Goal: Task Accomplishment & Management: Use online tool/utility

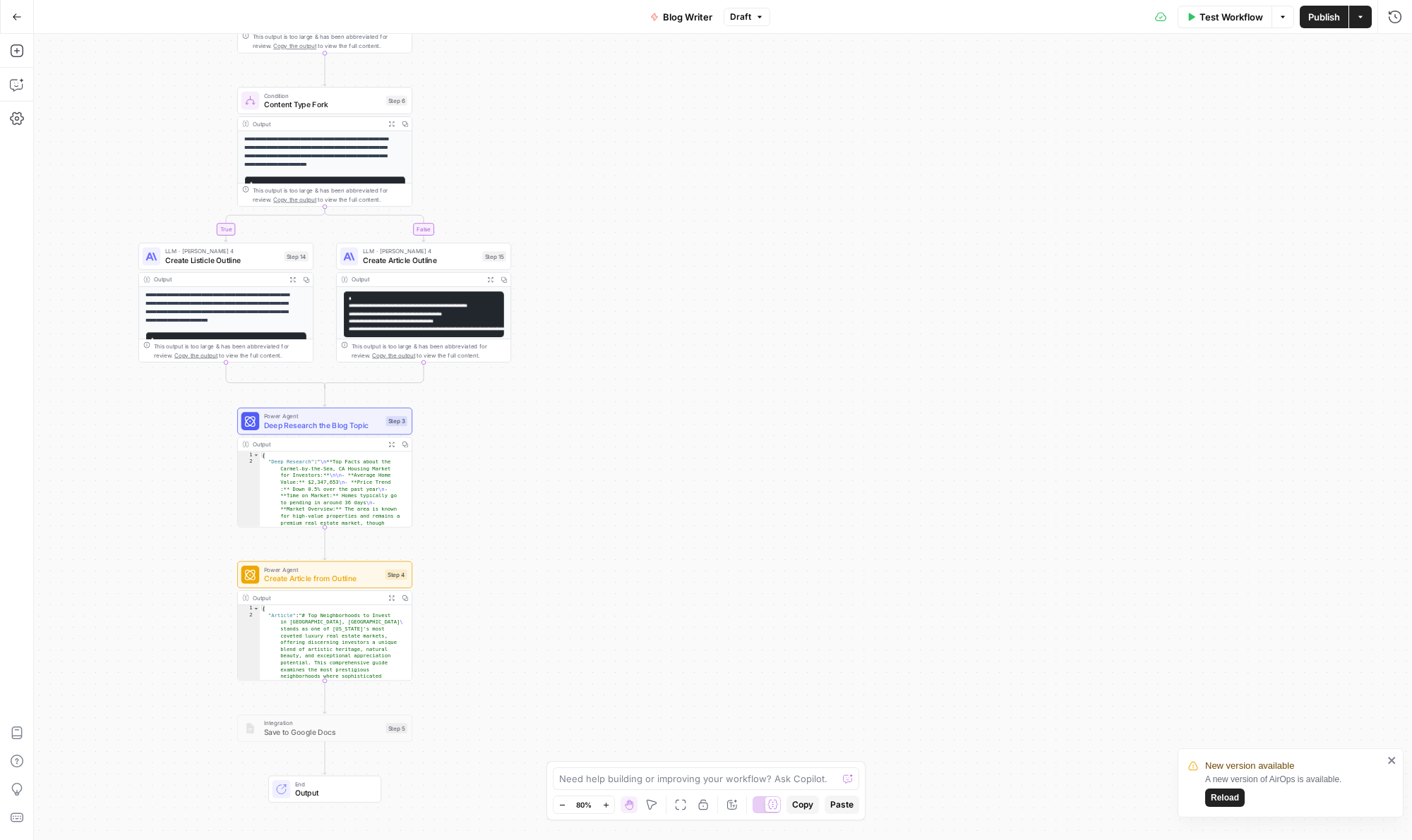
click at [1221, 797] on span "Reload" at bounding box center [1225, 797] width 28 height 12
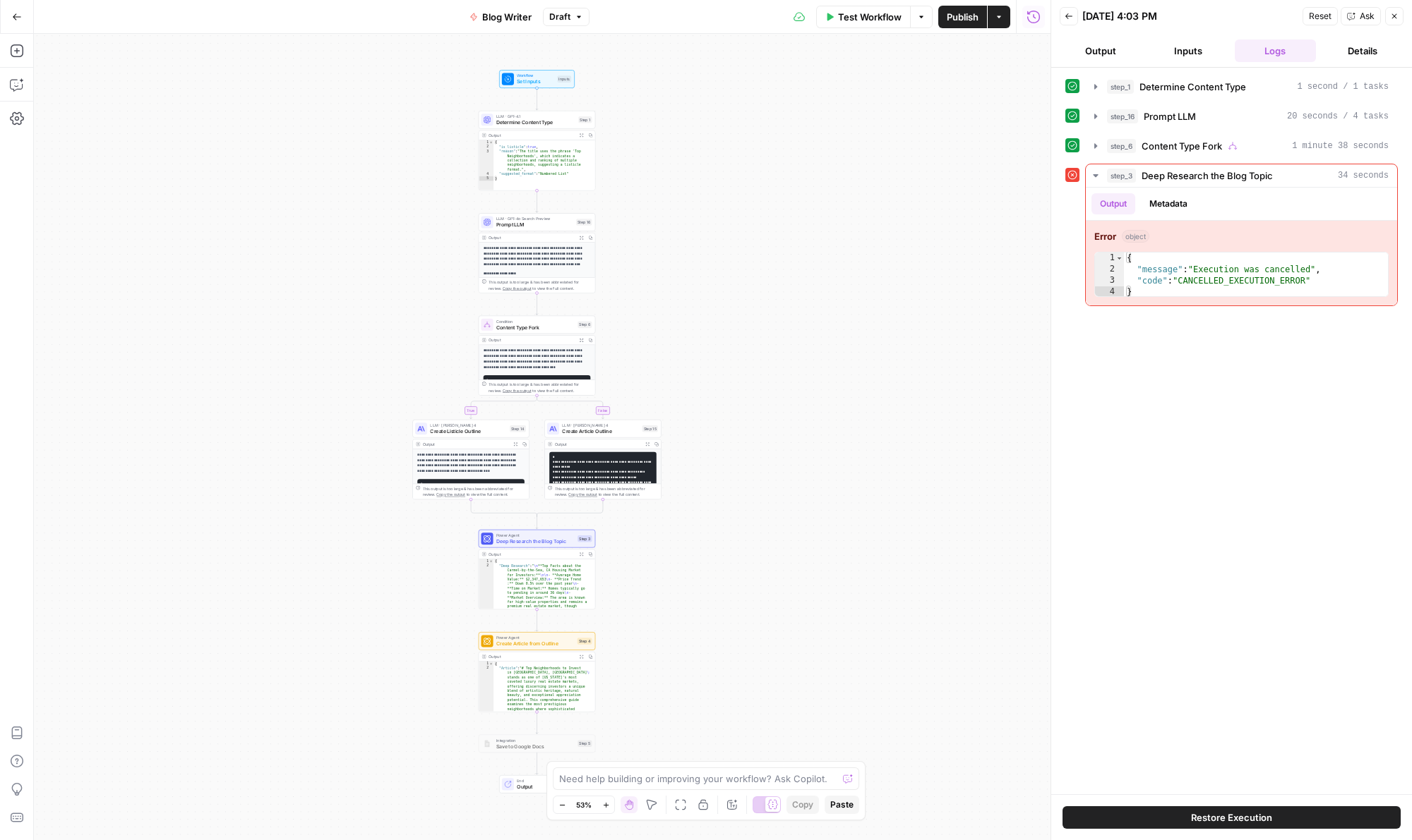
click at [1400, 15] on button "Close" at bounding box center [1393, 16] width 19 height 19
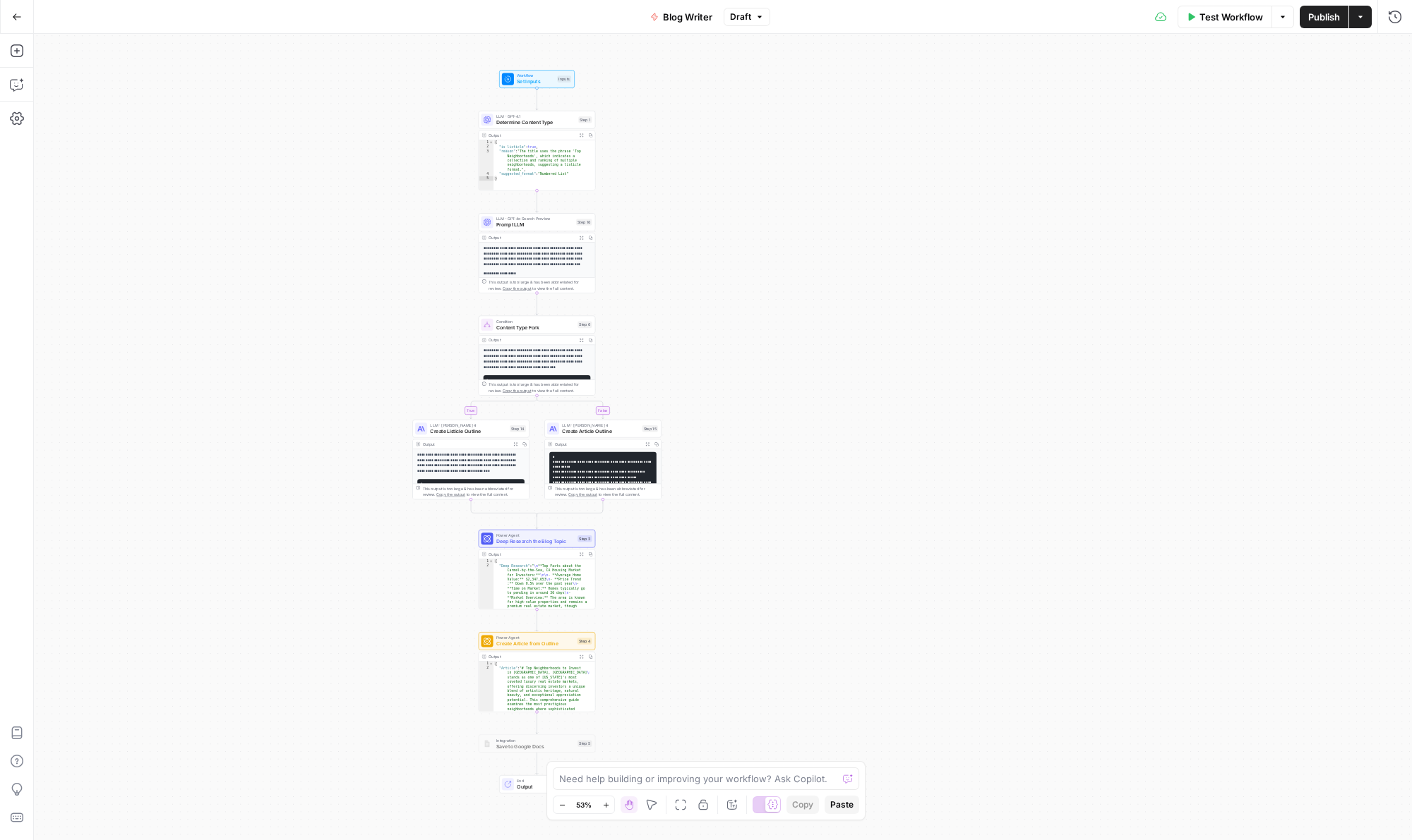
click at [21, 16] on span "Go Back" at bounding box center [21, 16] width 1 height 1
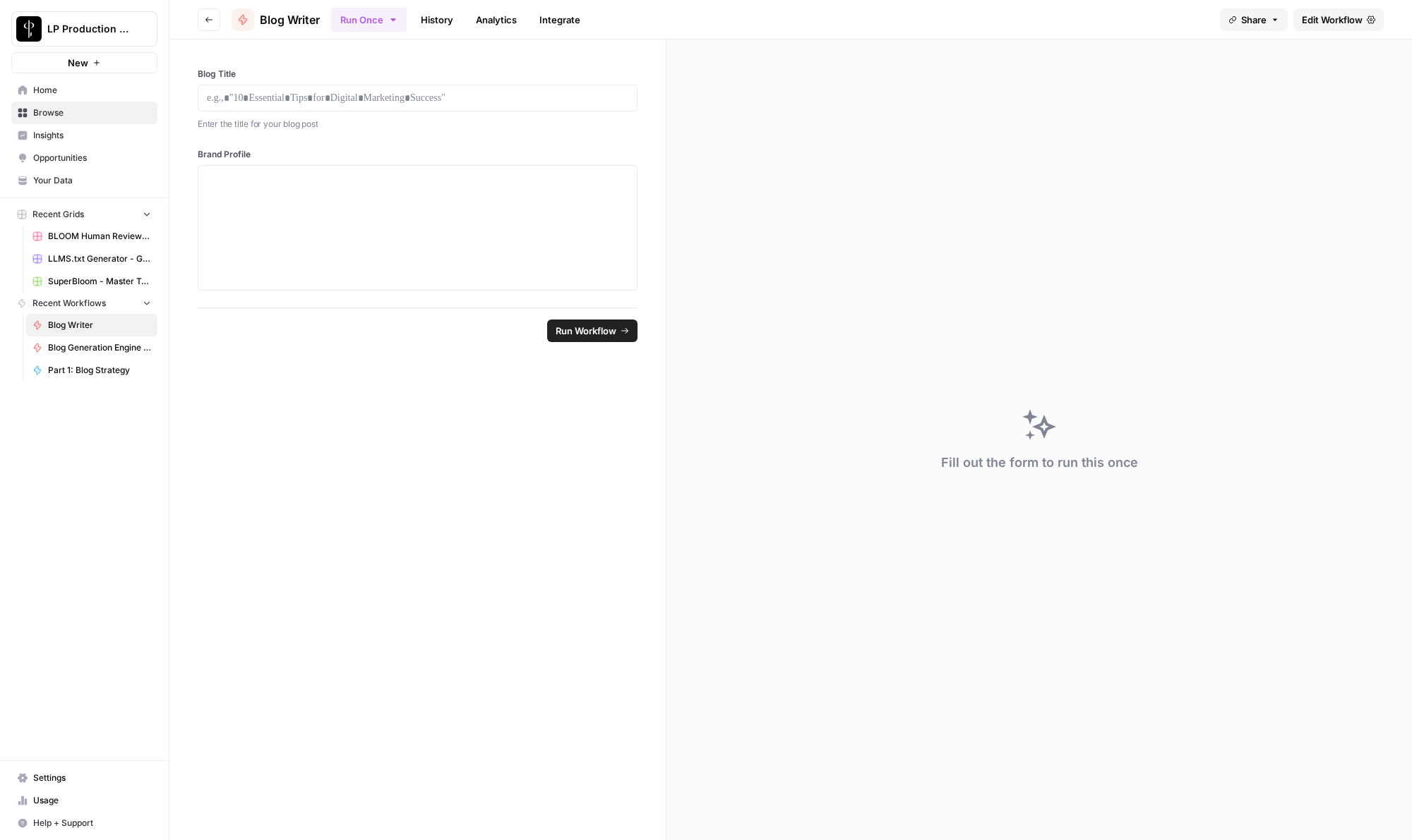
click at [210, 19] on icon "button" at bounding box center [209, 20] width 7 height 5
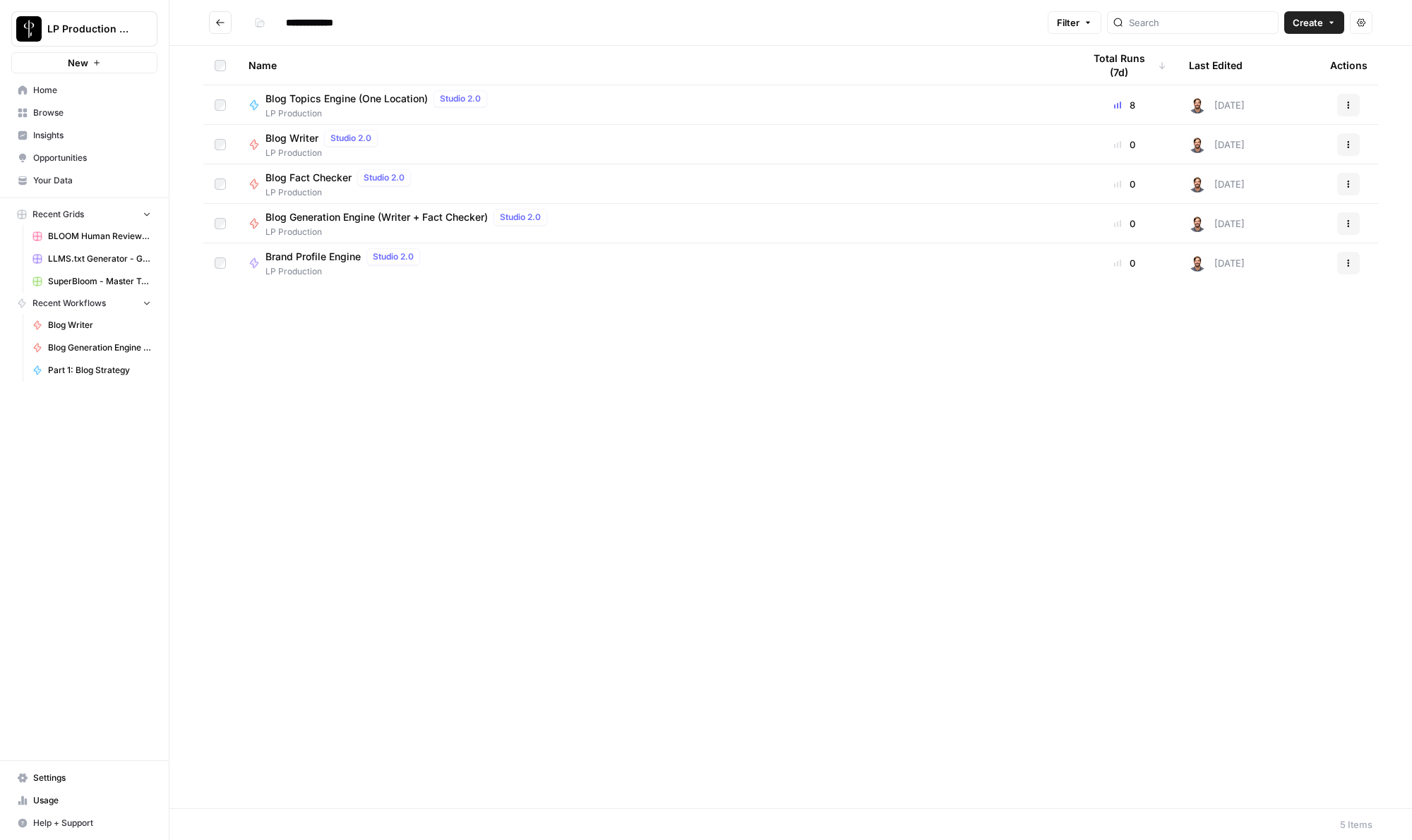
click at [304, 258] on span "Brand Profile Engine" at bounding box center [312, 257] width 95 height 14
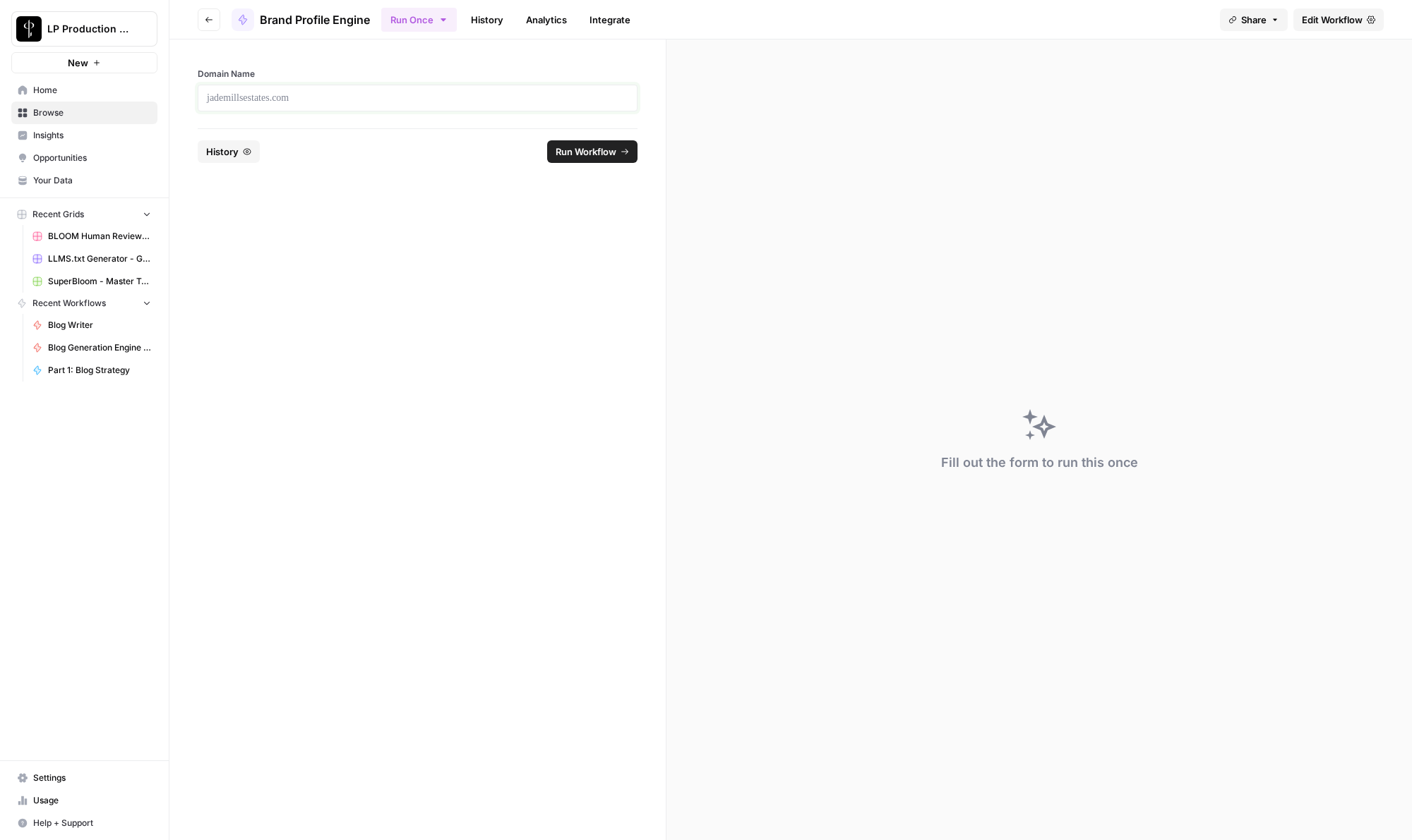
click at [246, 97] on p at bounding box center [417, 98] width 422 height 14
click at [206, 20] on icon "button" at bounding box center [209, 20] width 9 height 9
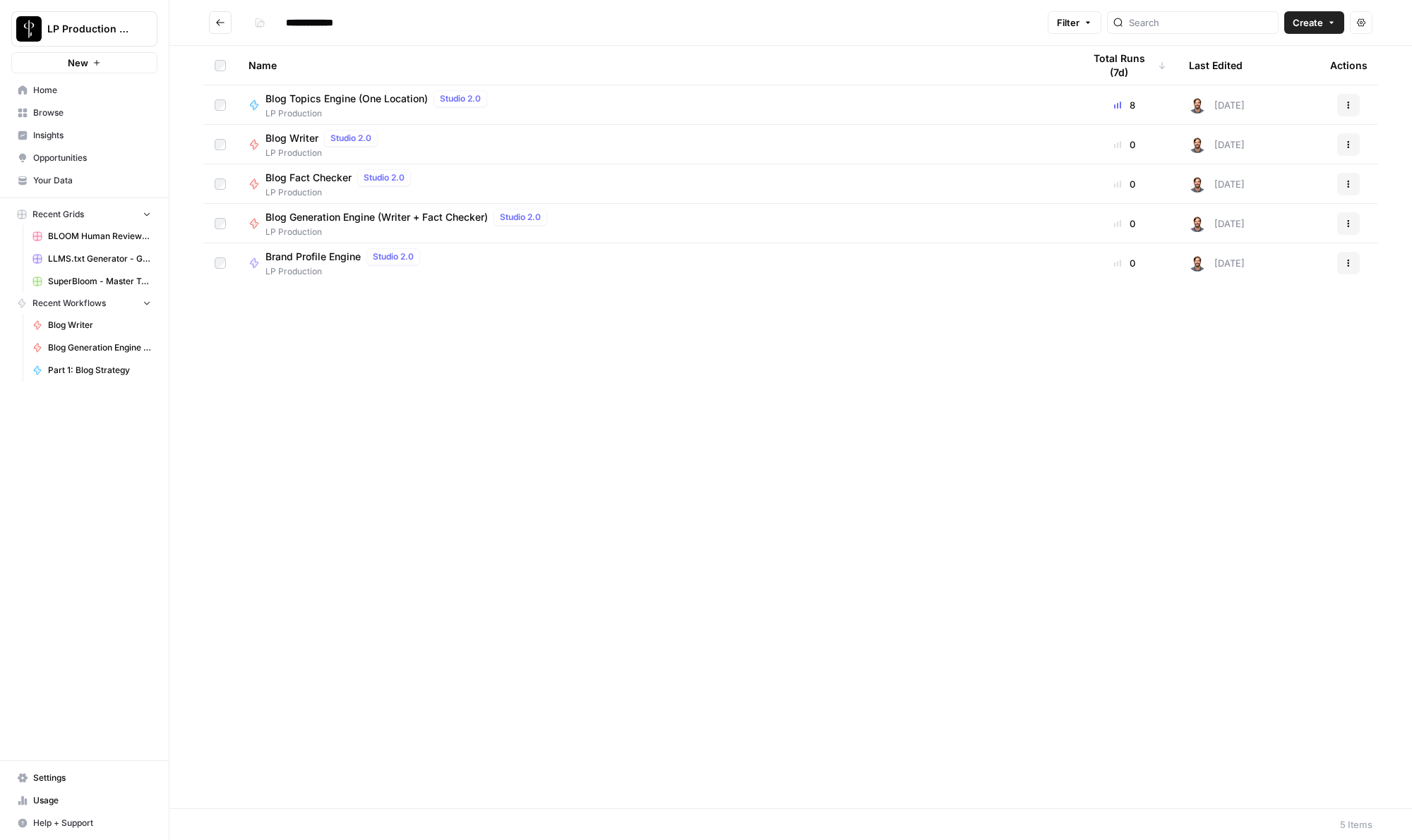
click at [86, 275] on span "SuperBloom - Master Topic List" at bounding box center [99, 281] width 103 height 12
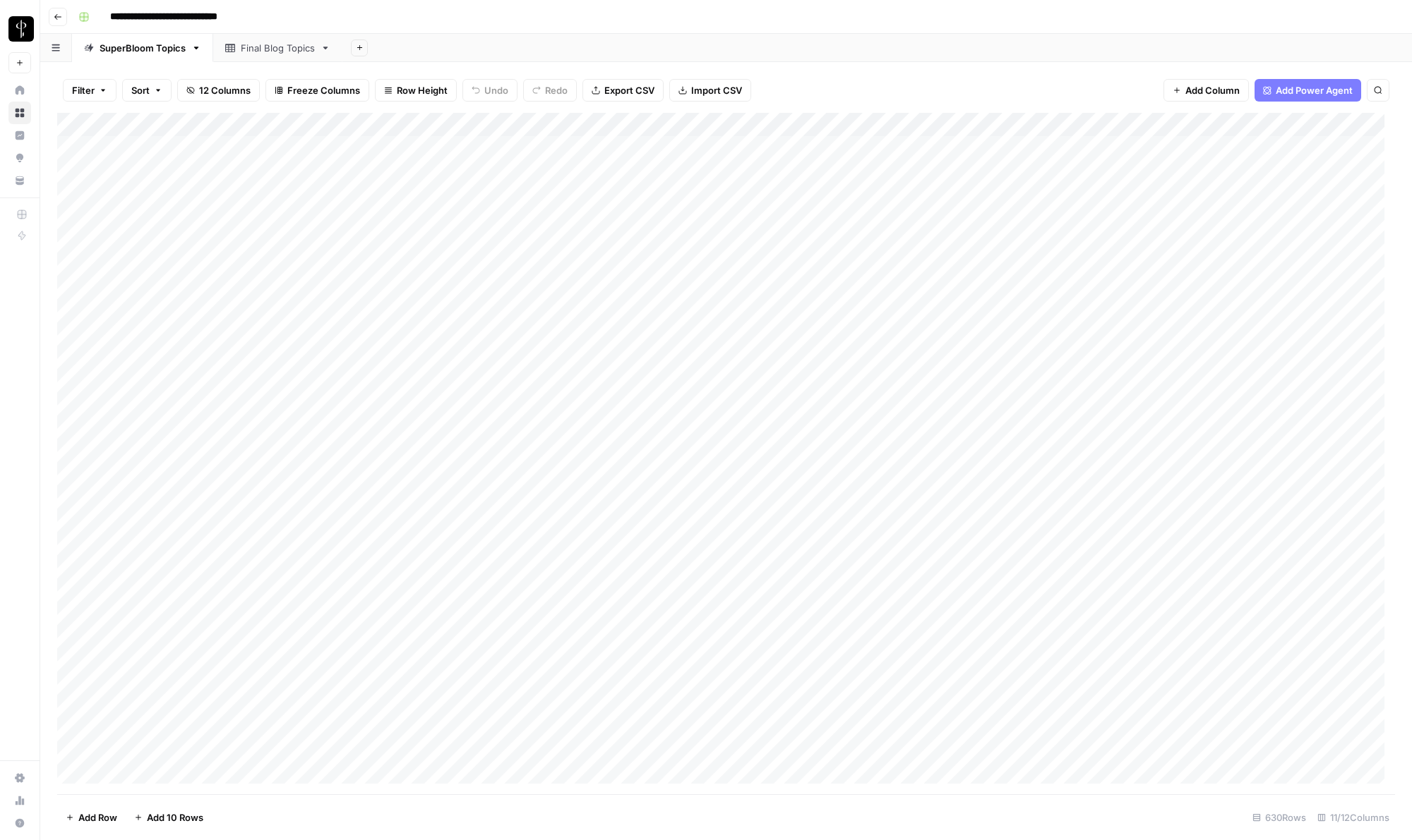
click at [51, 18] on button "Go back" at bounding box center [58, 17] width 19 height 19
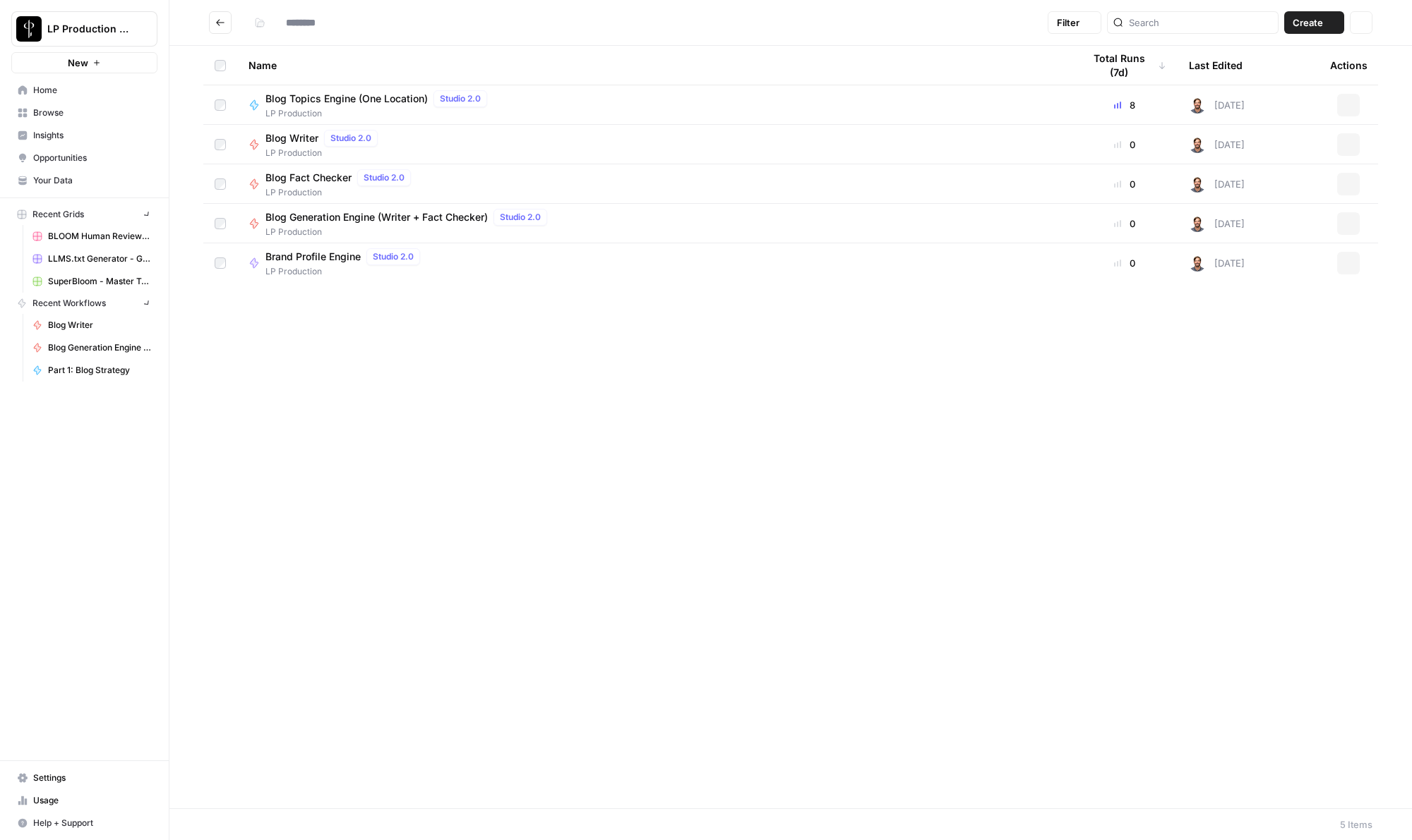
type input "**********"
click at [59, 110] on span "Browse" at bounding box center [91, 113] width 118 height 12
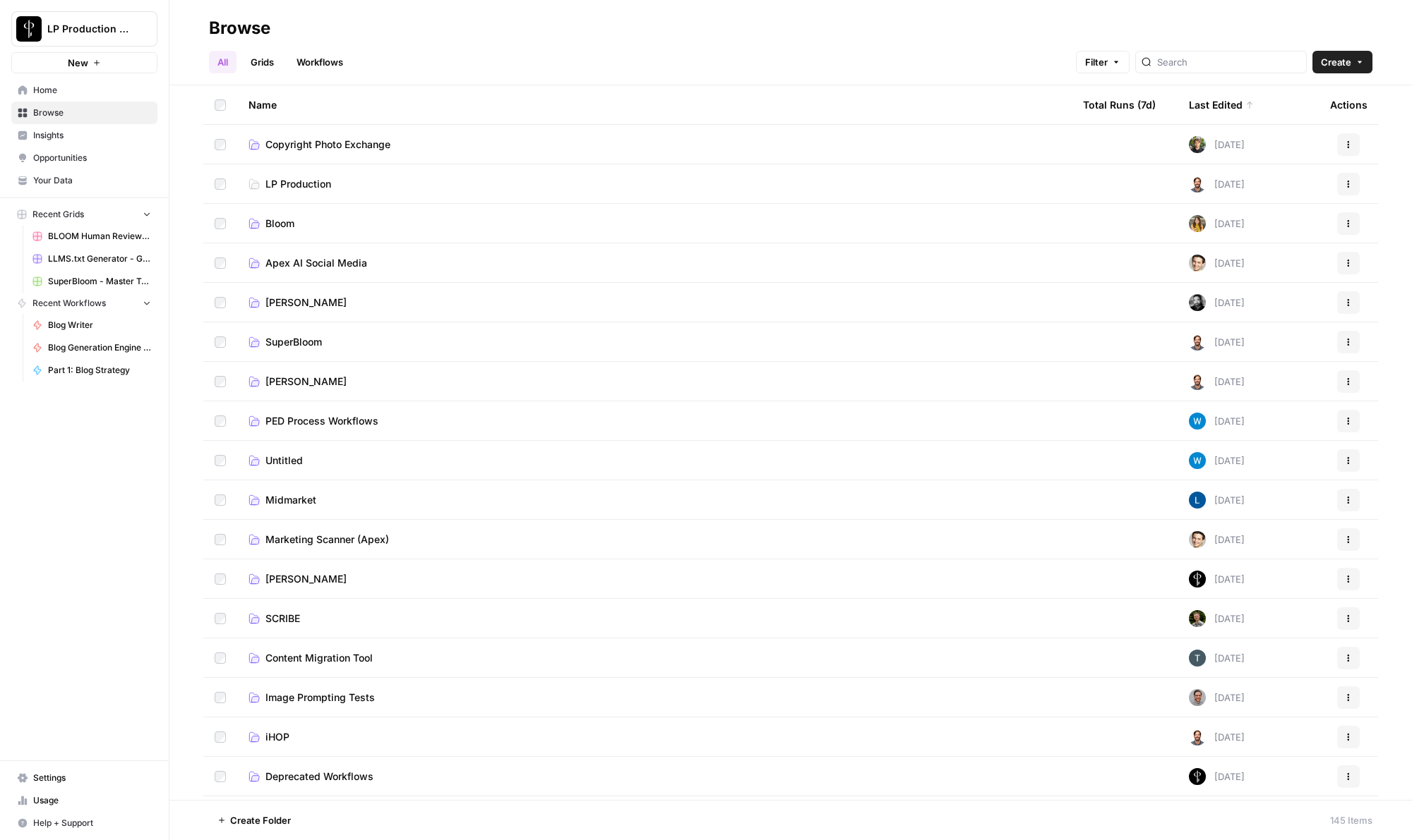
click at [327, 55] on link "Workflows" at bounding box center [319, 61] width 64 height 22
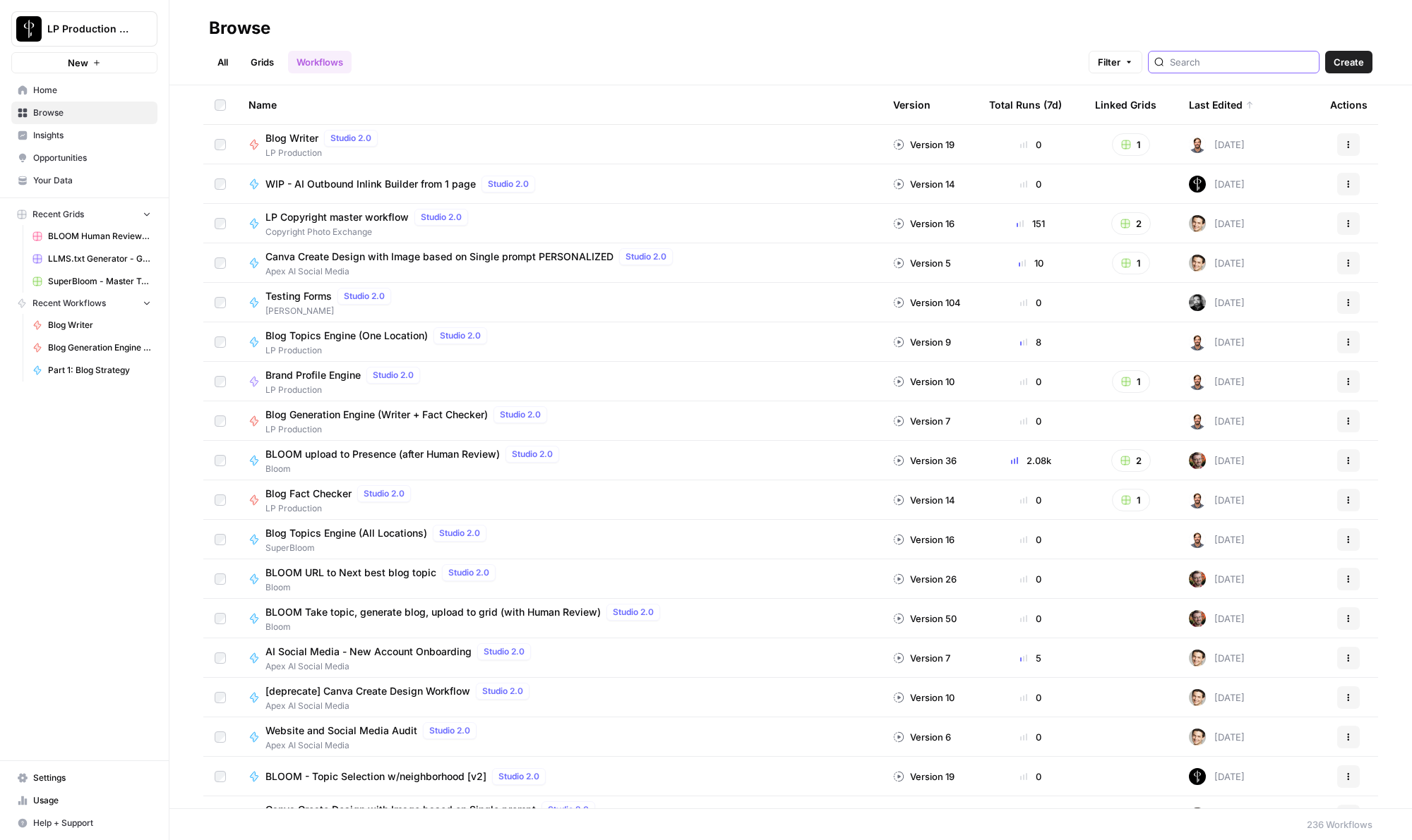
click at [1241, 66] on input "search" at bounding box center [1241, 62] width 143 height 14
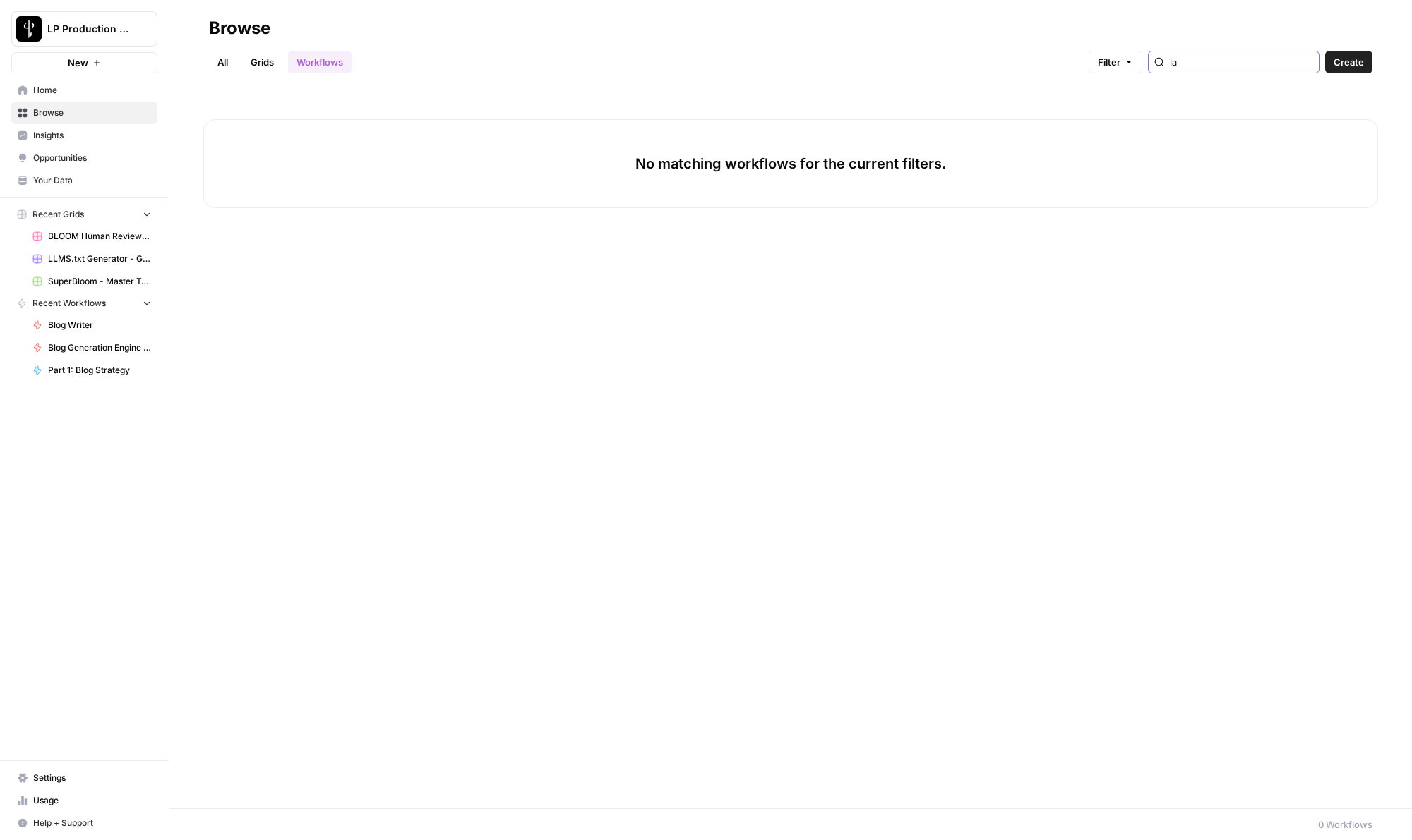
type input "l"
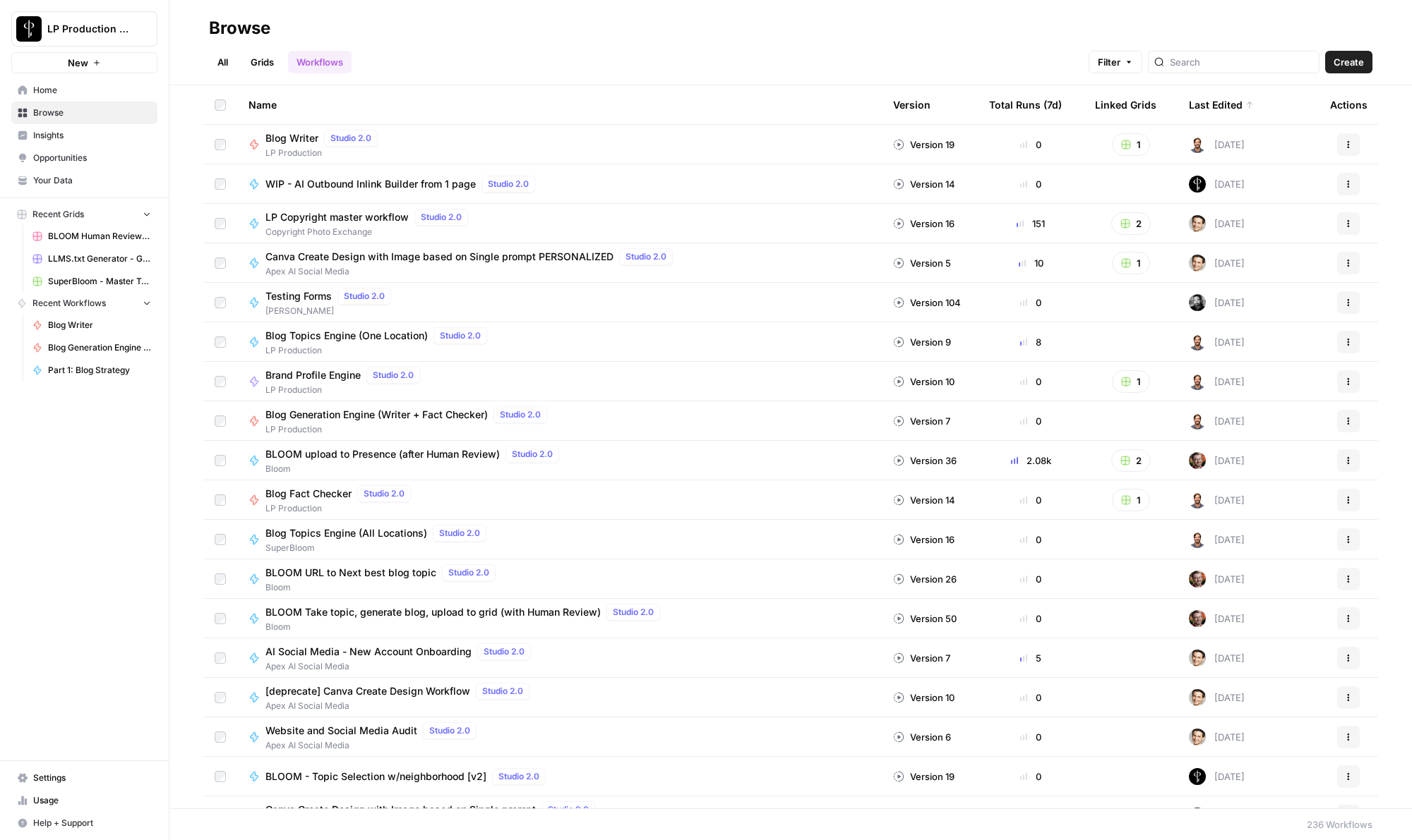
click at [218, 67] on link "All" at bounding box center [222, 61] width 28 height 22
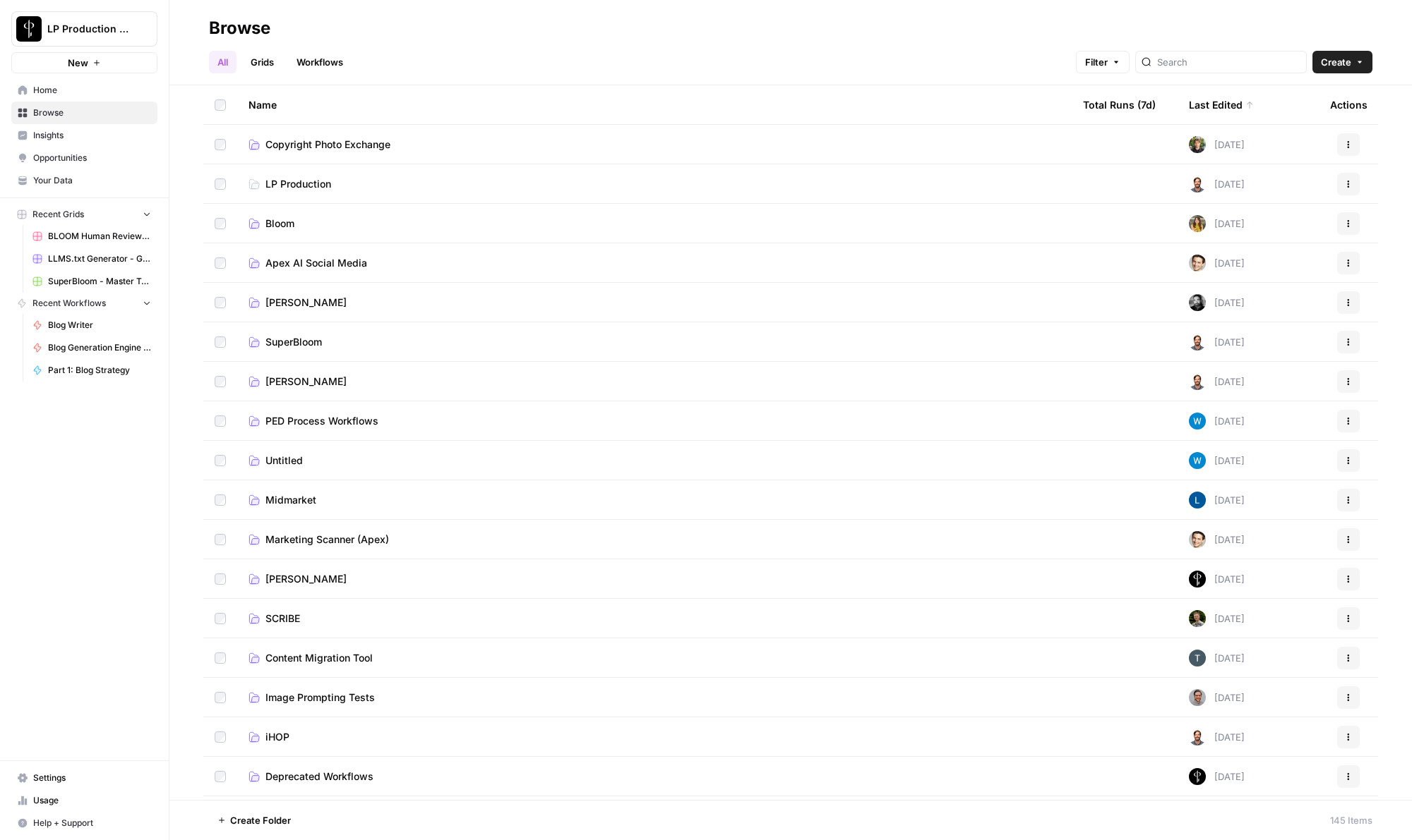
click at [295, 341] on span "SuperBloom" at bounding box center [294, 342] width 57 height 14
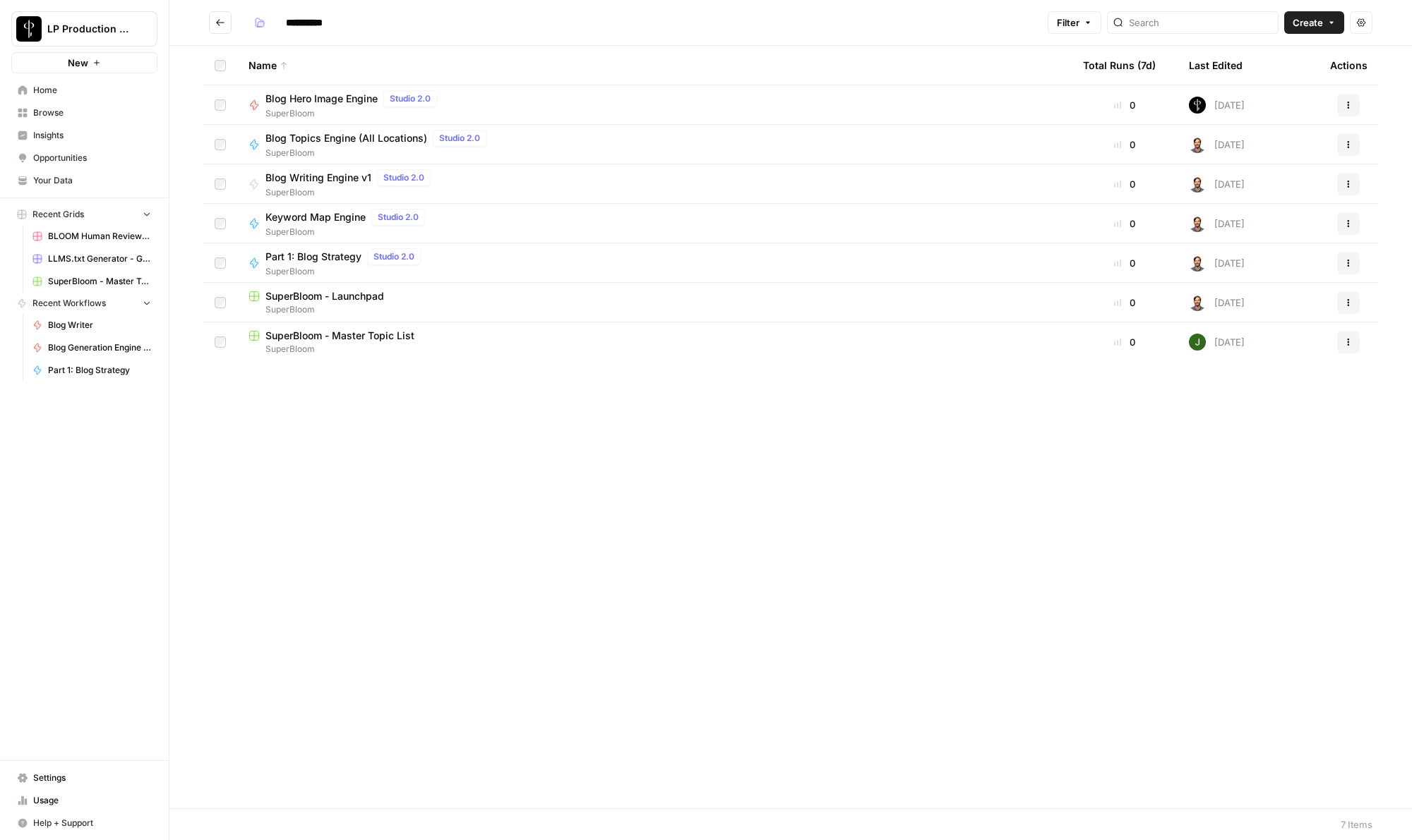
click at [346, 291] on span "SuperBloom - Launchpad" at bounding box center [325, 296] width 119 height 14
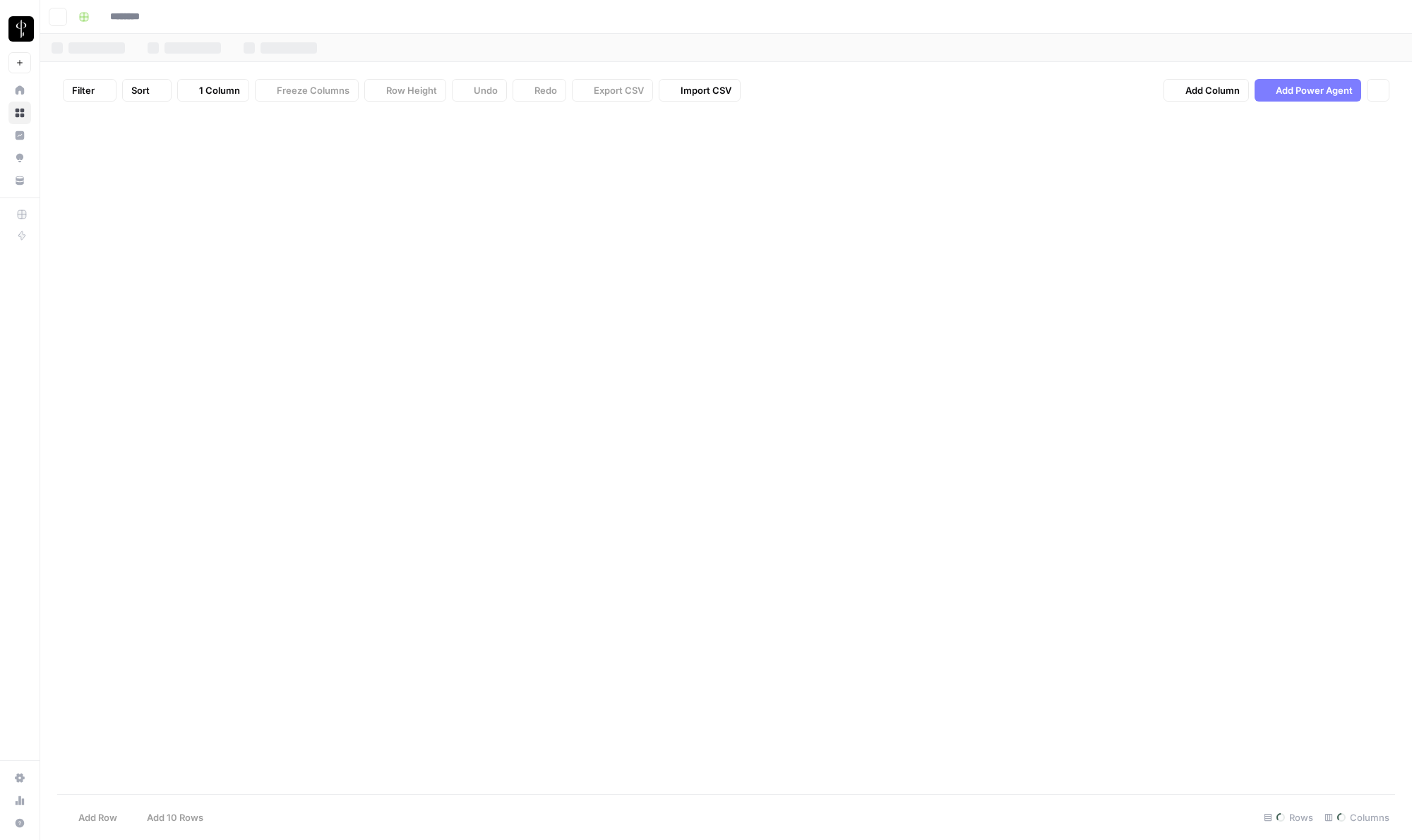
type input "**********"
drag, startPoint x: 192, startPoint y: 145, endPoint x: 189, endPoint y: 364, distance: 219.0
click at [189, 364] on div "Add Column" at bounding box center [725, 255] width 1337 height 287
click at [390, 575] on div "Add Column" at bounding box center [725, 453] width 1337 height 681
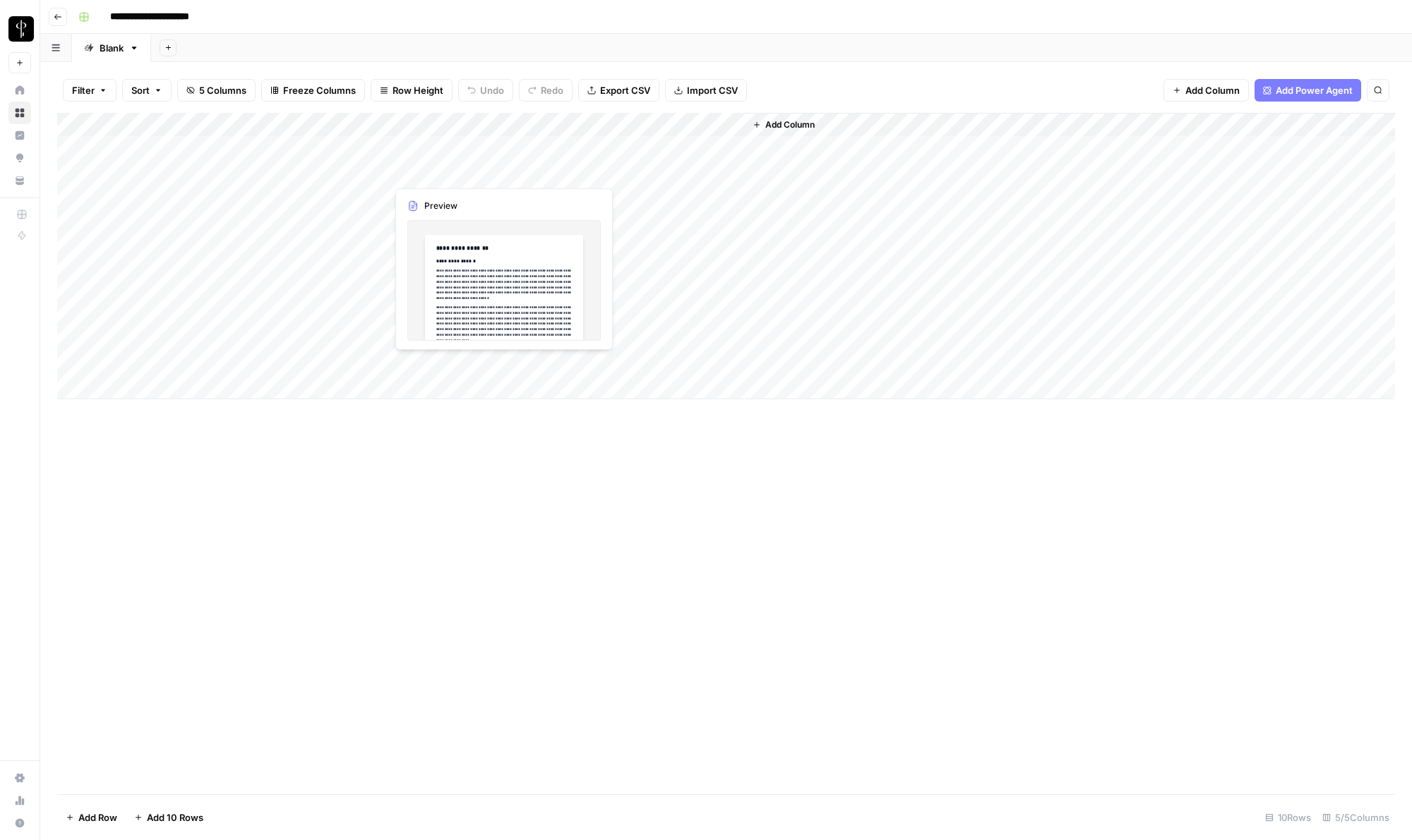
click at [469, 171] on div "Add Column" at bounding box center [725, 255] width 1337 height 287
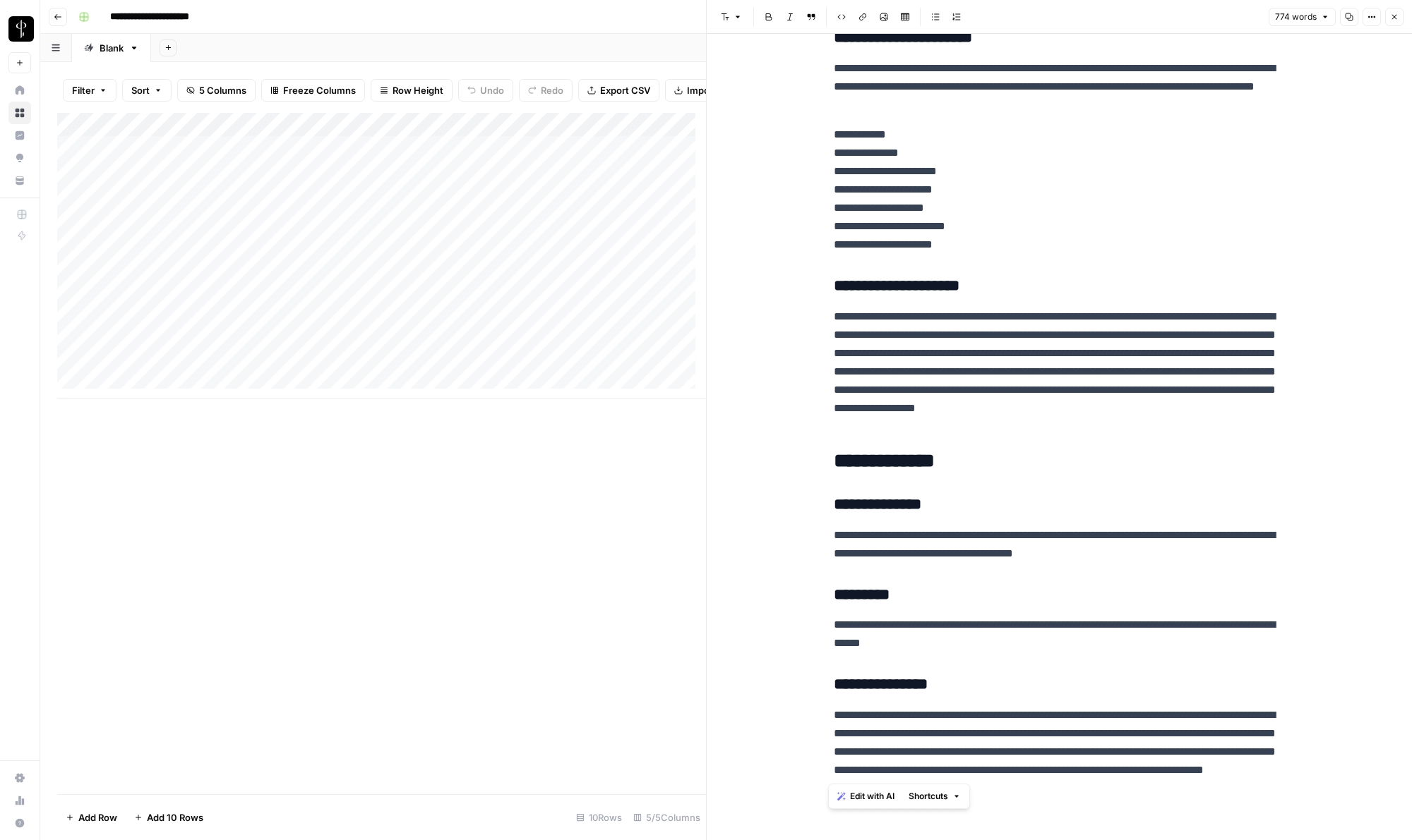
scroll to position [1598, 0]
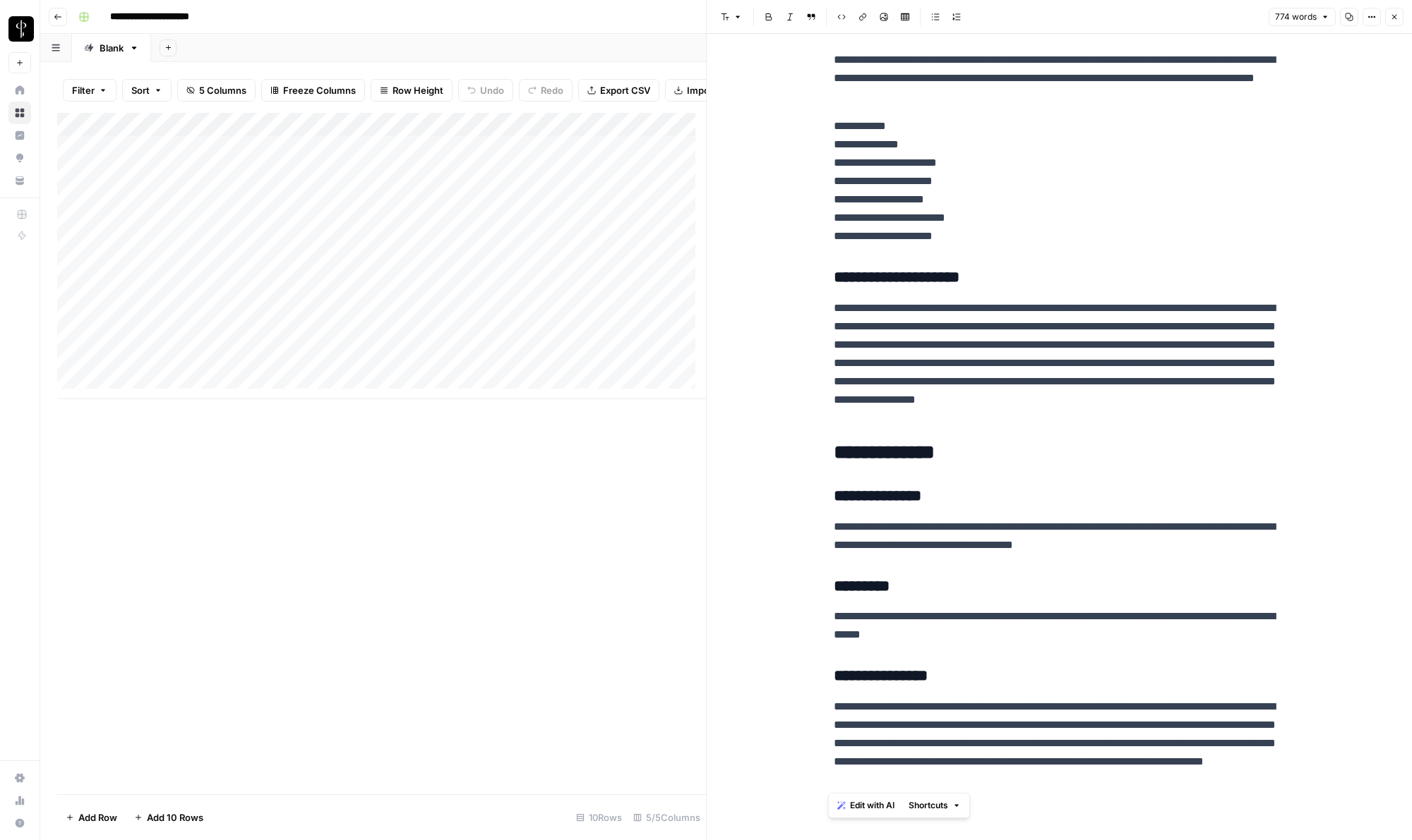
drag, startPoint x: 830, startPoint y: 115, endPoint x: 1189, endPoint y: 784, distance: 759.2
copy div "**********"
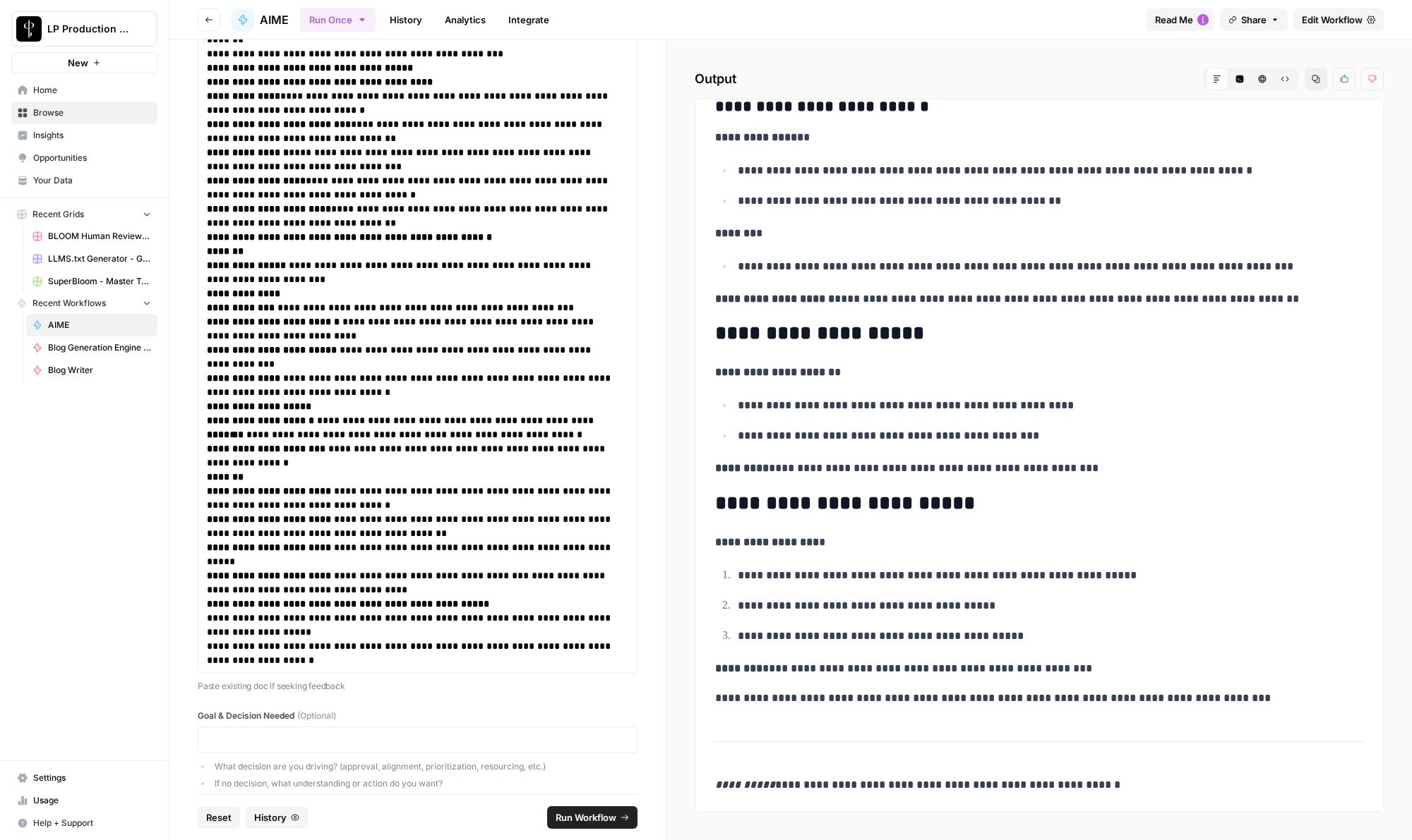
scroll to position [1213, 0]
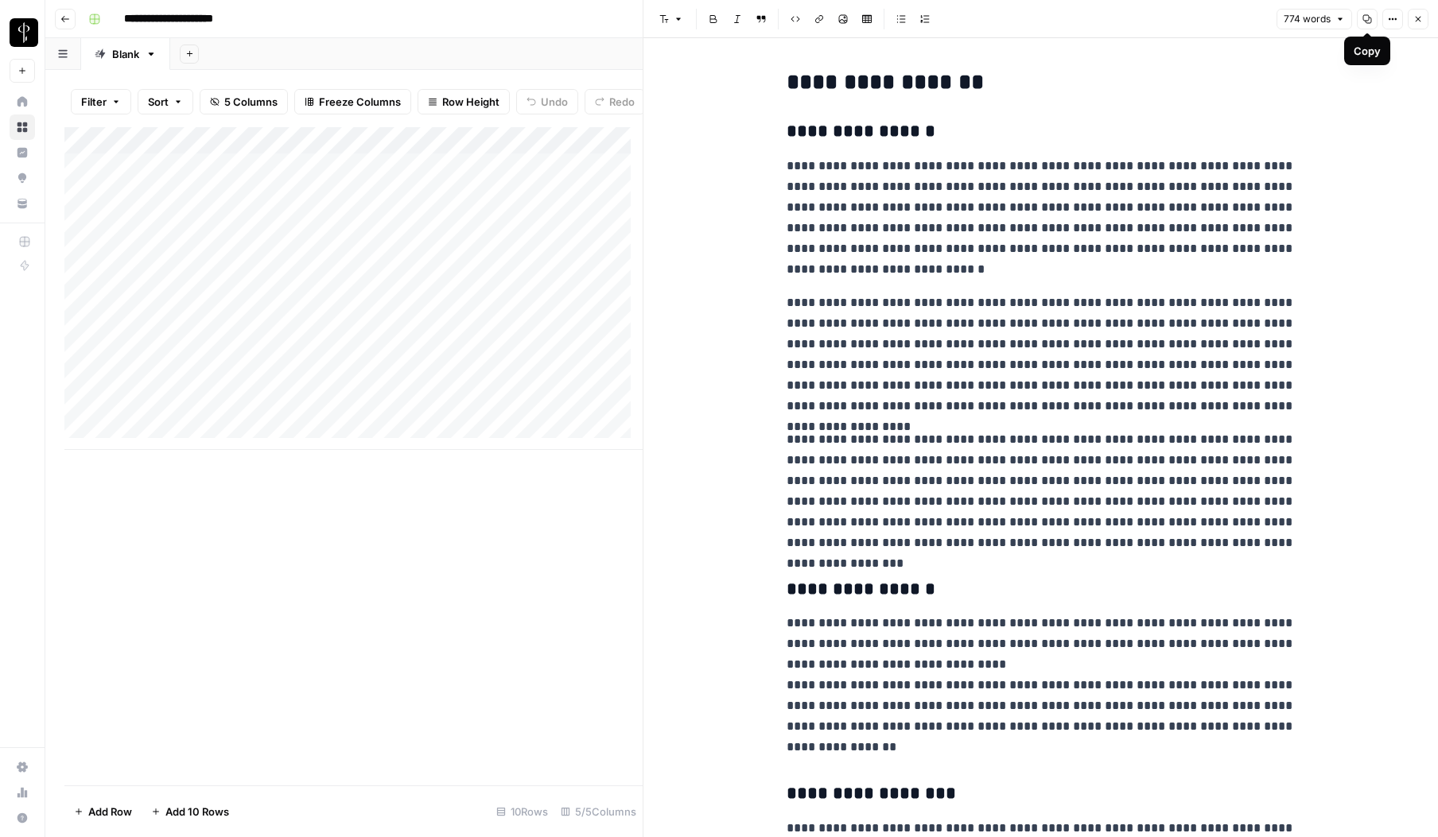
click at [1373, 23] on button "Copy" at bounding box center [1367, 19] width 21 height 21
click at [1397, 20] on icon "button" at bounding box center [1393, 19] width 10 height 10
click at [1327, 87] on span "Copy Link" at bounding box center [1345, 90] width 76 height 16
click at [1416, 17] on icon "button" at bounding box center [1419, 20] width 6 height 6
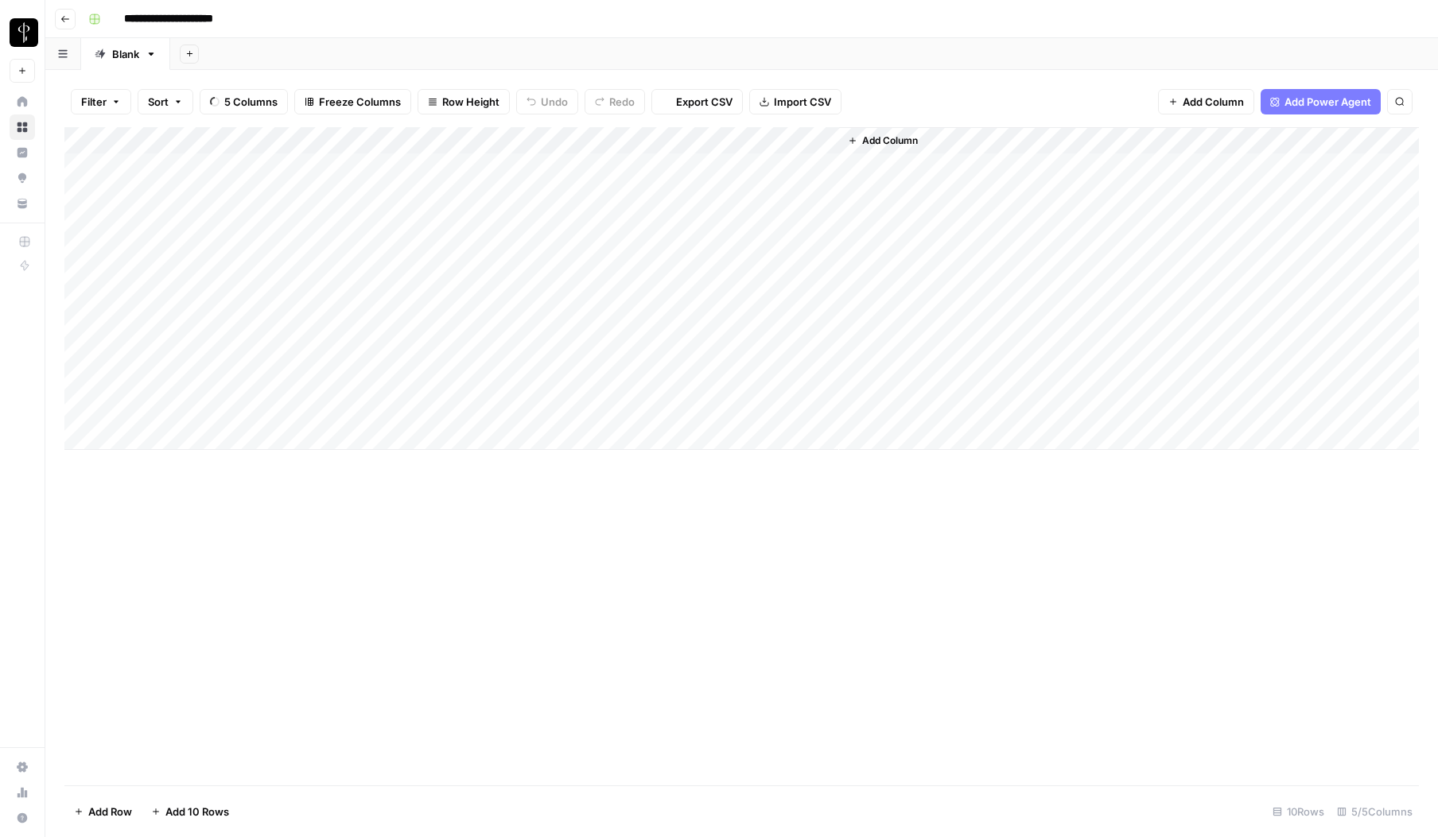
click at [570, 26] on div "**********" at bounding box center [752, 18] width 1340 height 25
